Goal: Transaction & Acquisition: Book appointment/travel/reservation

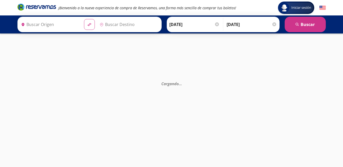
type input "[GEOGRAPHIC_DATA], [GEOGRAPHIC_DATA]"
type input "Toluca, [GEOGRAPHIC_DATA]"
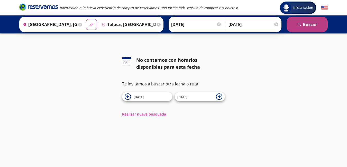
click at [302, 26] on button "search [GEOGRAPHIC_DATA]" at bounding box center [307, 24] width 41 height 15
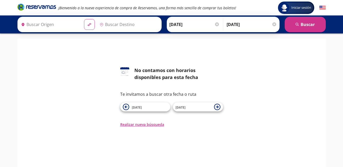
type input "[GEOGRAPHIC_DATA], [GEOGRAPHIC_DATA]"
type input "Toluca, [GEOGRAPHIC_DATA]"
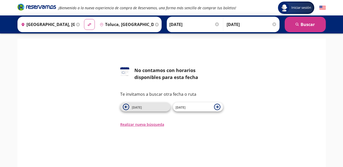
click at [126, 105] on icon at bounding box center [126, 107] width 6 height 6
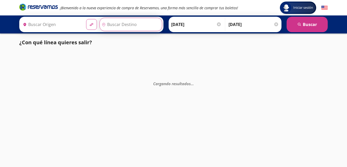
click at [107, 23] on input "Destino" at bounding box center [130, 24] width 61 height 13
type input "[GEOGRAPHIC_DATA], [GEOGRAPHIC_DATA]"
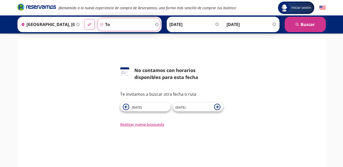
type input "t"
click at [106, 25] on input "ciudad de [GEOGRAPHIC_DATA]" at bounding box center [126, 24] width 56 height 13
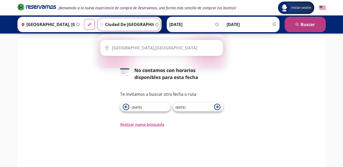
type input "ciudad de [GEOGRAPHIC_DATA]"
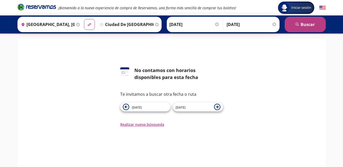
click at [304, 27] on button "search [GEOGRAPHIC_DATA]" at bounding box center [305, 24] width 41 height 15
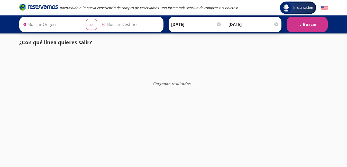
type input "[GEOGRAPHIC_DATA], [GEOGRAPHIC_DATA]"
type input "Toluca, [GEOGRAPHIC_DATA]"
